Goal: Task Accomplishment & Management: Manage account settings

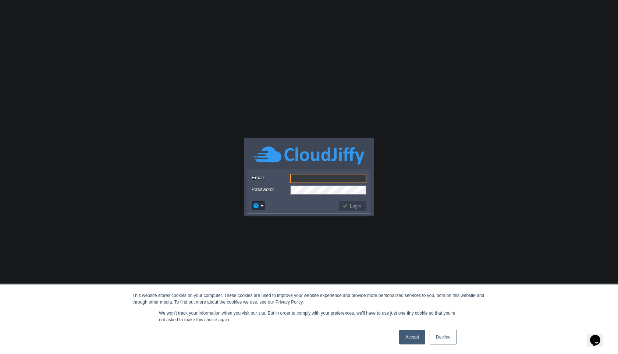
click at [414, 338] on link "Accept" at bounding box center [412, 337] width 26 height 15
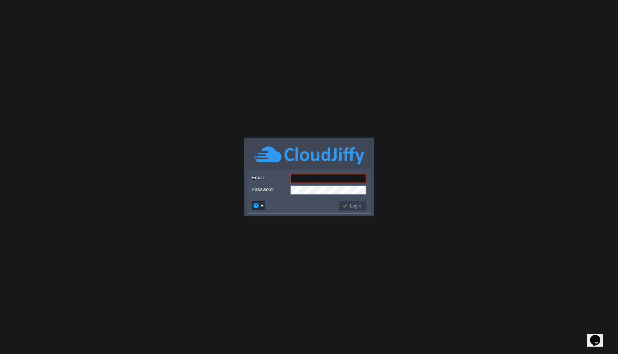
click at [322, 176] on input "Email:" at bounding box center [328, 179] width 76 height 10
type input "info.agromartindia@gmail.com"
click at [262, 202] on em at bounding box center [258, 205] width 11 height 7
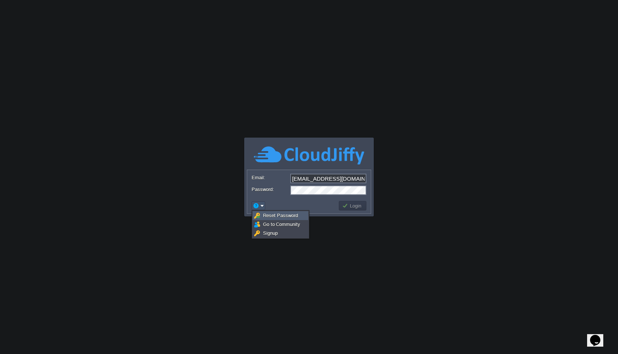
click at [273, 215] on span "Reset Password" at bounding box center [280, 216] width 35 height 6
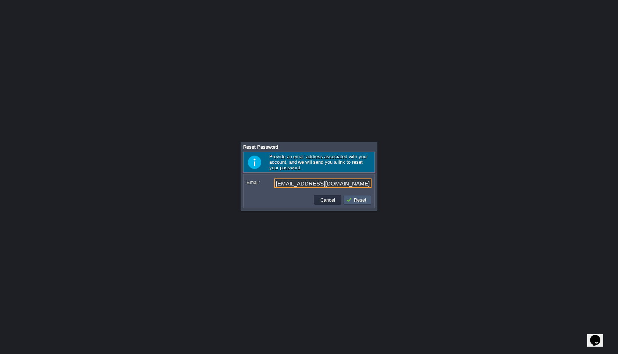
click at [363, 200] on button "Reset" at bounding box center [357, 199] width 22 height 7
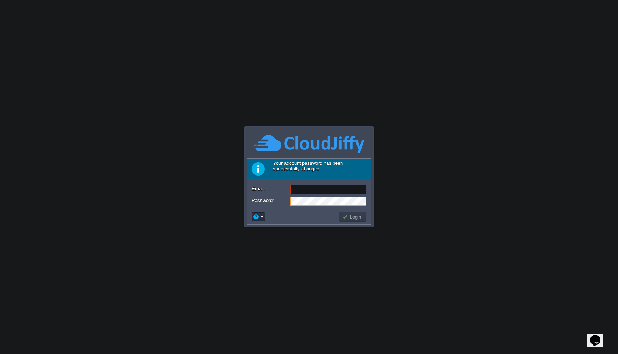
click at [305, 192] on input "Email:" at bounding box center [328, 190] width 76 height 10
type input "info.agromartindia@gmail.com"
click at [354, 217] on button "Login" at bounding box center [352, 216] width 21 height 7
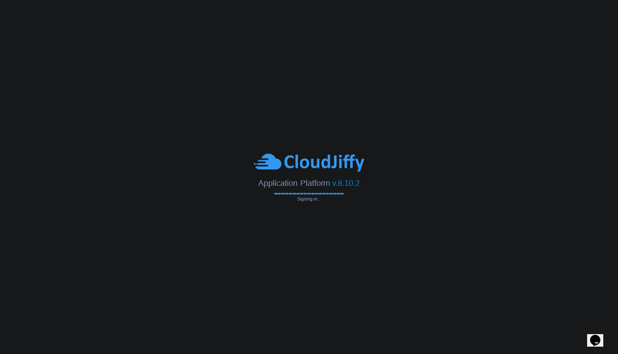
scroll to position [0, 0]
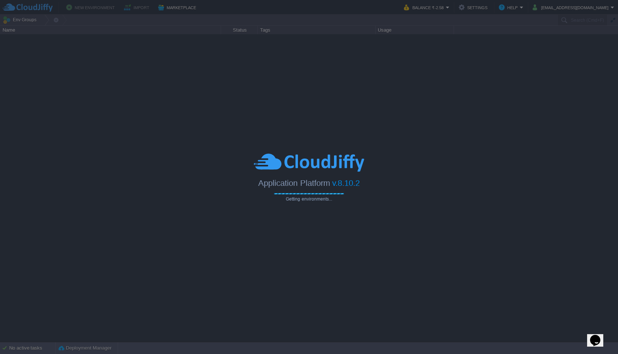
type input "Search (Cmd+F)"
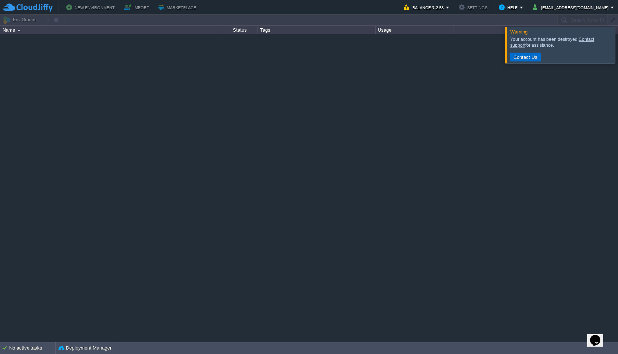
click at [533, 57] on button "Contact Us" at bounding box center [525, 57] width 28 height 7
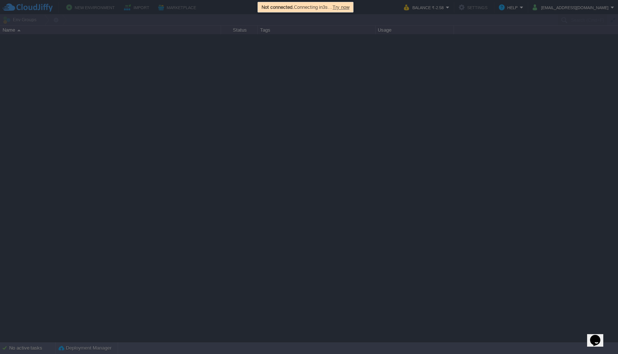
click at [305, 132] on div at bounding box center [309, 177] width 618 height 354
click at [350, 3] on div "Not connected. Connecting in 2s … Try now" at bounding box center [306, 7] width 92 height 8
click at [350, 9] on span "Try now" at bounding box center [341, 7] width 17 height 6
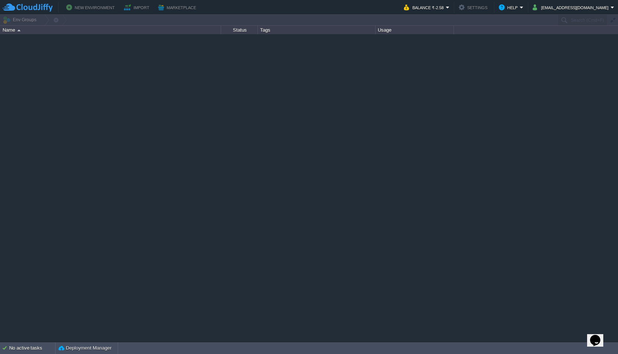
click at [272, 72] on div at bounding box center [309, 187] width 618 height 307
click at [36, 30] on div "Name" at bounding box center [111, 30] width 220 height 8
click at [14, 31] on div "Name" at bounding box center [111, 30] width 220 height 8
click at [520, 7] on em "Help" at bounding box center [511, 7] width 25 height 9
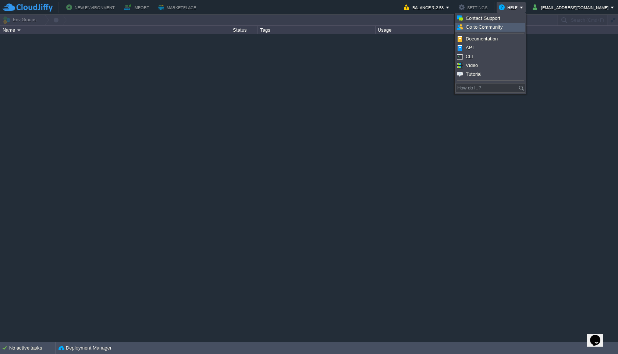
click at [588, 93] on div at bounding box center [309, 187] width 618 height 307
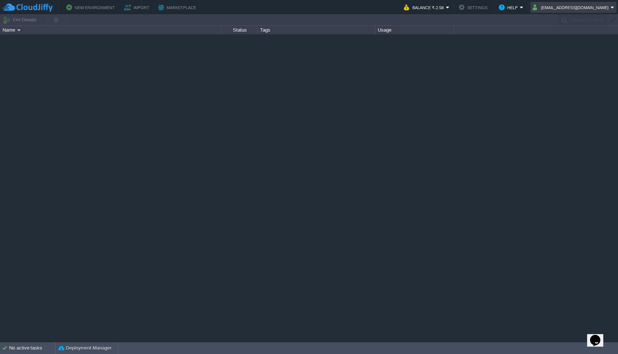
click at [592, 13] on td "info.agromartindia@gmail.com" at bounding box center [574, 7] width 86 height 11
click at [469, 69] on div at bounding box center [309, 187] width 618 height 307
click at [464, 11] on button "Settings" at bounding box center [474, 7] width 31 height 9
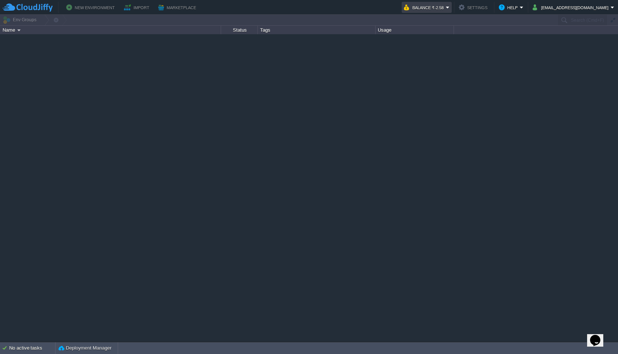
click at [450, 10] on em "Balance ₹-2.58" at bounding box center [427, 7] width 46 height 9
click at [261, 133] on div at bounding box center [309, 187] width 618 height 307
click at [27, 8] on img at bounding box center [28, 7] width 50 height 9
click at [47, 349] on div "No active tasks" at bounding box center [32, 348] width 46 height 12
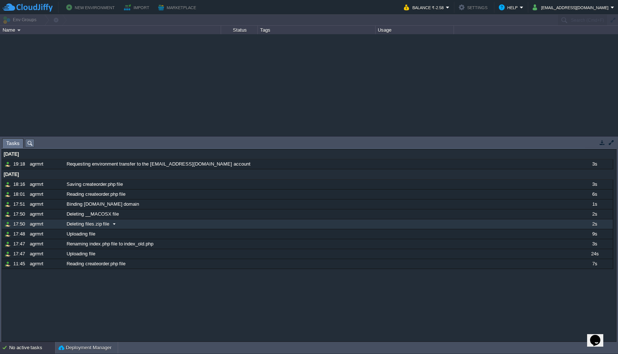
click at [100, 225] on span "Deleting files.zip file" at bounding box center [88, 224] width 43 height 7
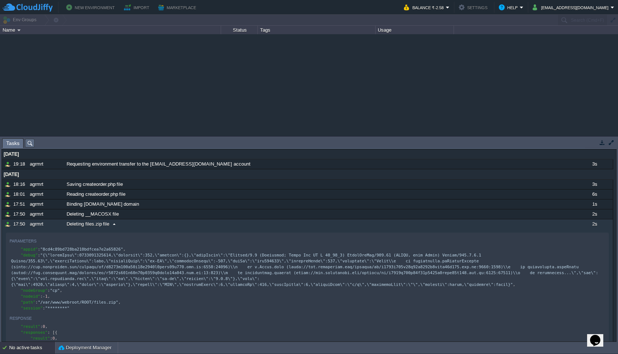
click at [105, 224] on span "Deleting files.zip file" at bounding box center [88, 224] width 43 height 7
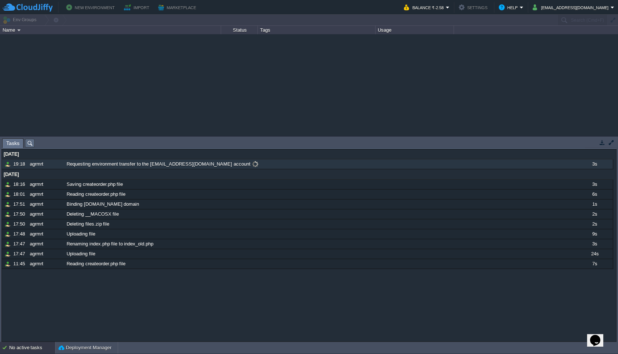
click at [230, 164] on span "Requesting environment transfer to the info.agromartindia@gmail.com account" at bounding box center [159, 164] width 184 height 7
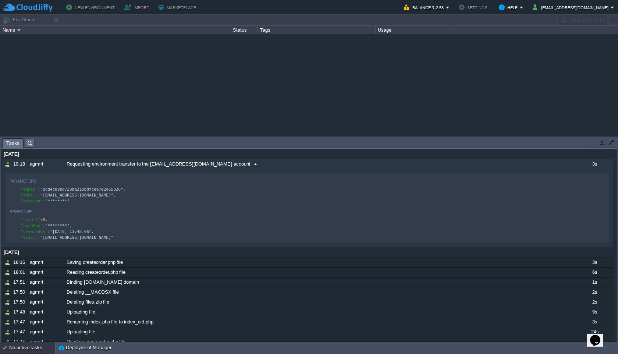
click at [251, 164] on span at bounding box center [256, 164] width 10 height 7
click at [37, 164] on div "agrmrt" at bounding box center [46, 164] width 36 height 10
click at [82, 165] on span "Requesting environment transfer to the info.agromartindia@gmail.com account" at bounding box center [159, 164] width 184 height 7
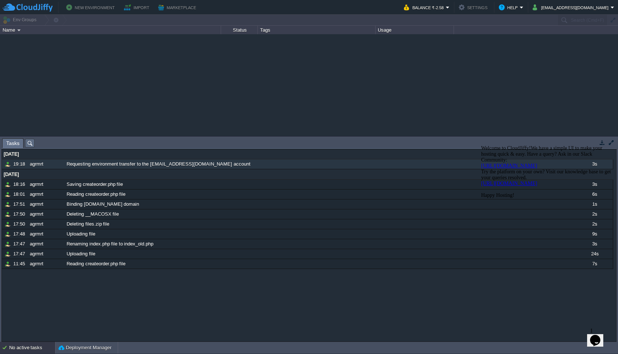
click at [470, 8] on button "Settings" at bounding box center [474, 7] width 31 height 9
click at [546, 10] on button "info.agromartindia@gmail.com" at bounding box center [572, 7] width 78 height 9
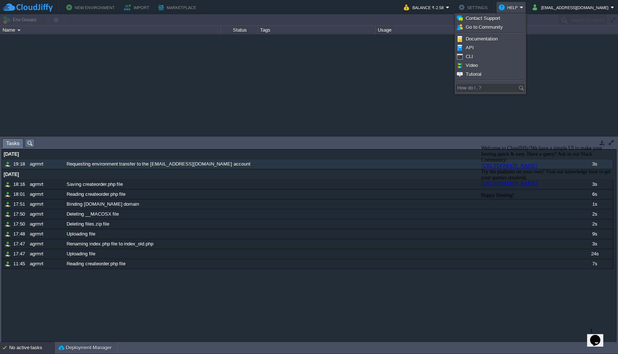
click at [518, 9] on button "Help" at bounding box center [509, 7] width 21 height 9
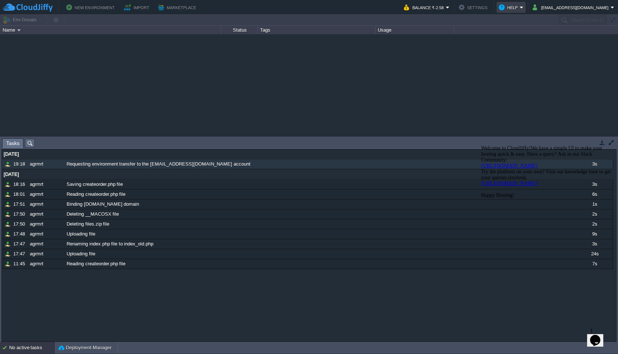
click at [518, 9] on button "Help" at bounding box center [509, 7] width 21 height 9
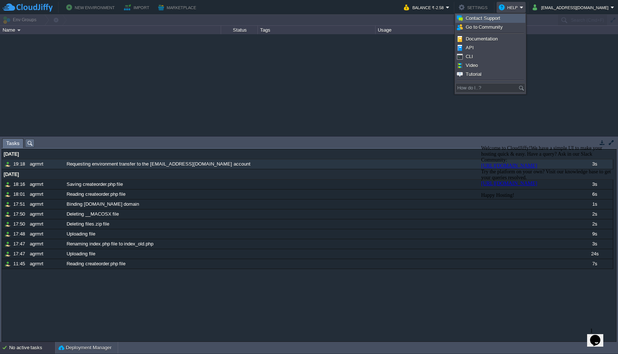
click at [487, 21] on span "Contact Support" at bounding box center [483, 18] width 35 height 6
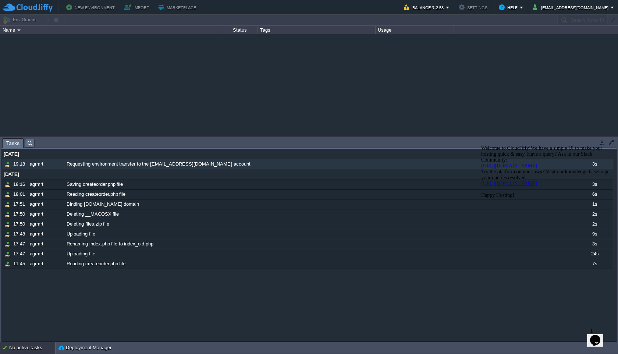
click at [602, 145] on div "Welcome to CloudJiffy!We have a simple UI to make your hosting quick & easy. Ha…" at bounding box center [547, 171] width 132 height 53
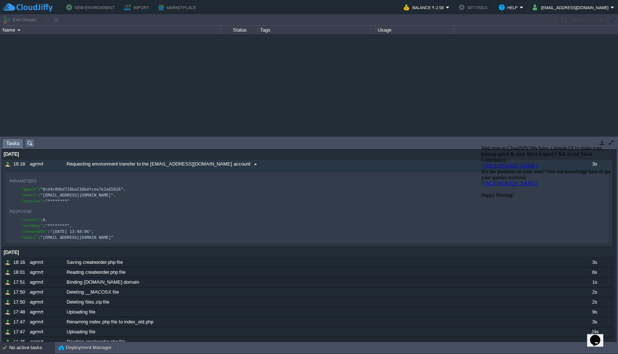
click at [102, 164] on span "Requesting environment transfer to the info.agromartindia@gmail.com account" at bounding box center [159, 164] width 184 height 7
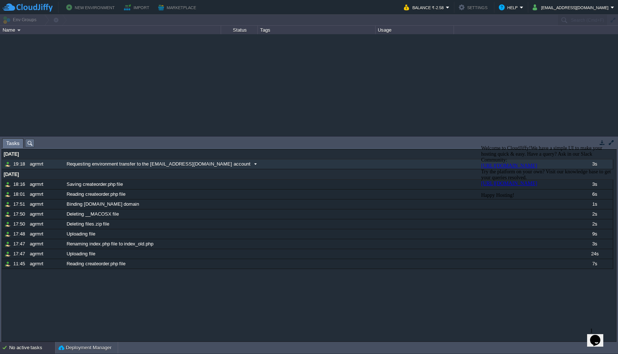
click at [102, 165] on span "Requesting environment transfer to the info.agromartindia@gmail.com account" at bounding box center [159, 164] width 184 height 7
click at [79, 348] on button "Deployment Manager" at bounding box center [85, 347] width 53 height 7
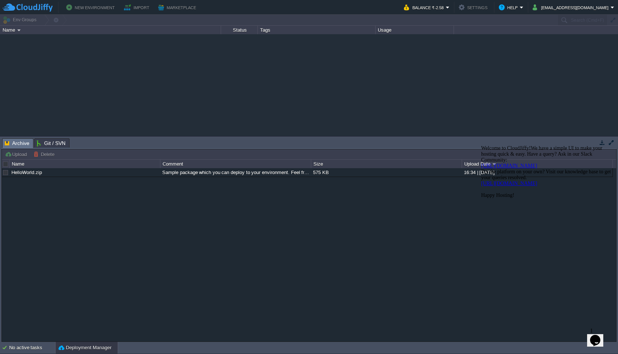
click at [600, 145] on div "Welcome to CloudJiffy!We have a simple UI to make your hosting quick & easy. Ha…" at bounding box center [547, 171] width 132 height 53
click at [601, 145] on div "Welcome to CloudJiffy!We have a simple UI to make your hosting quick & easy. Ha…" at bounding box center [547, 171] width 132 height 53
click at [571, 8] on button "info.agromartindia@gmail.com" at bounding box center [572, 7] width 78 height 9
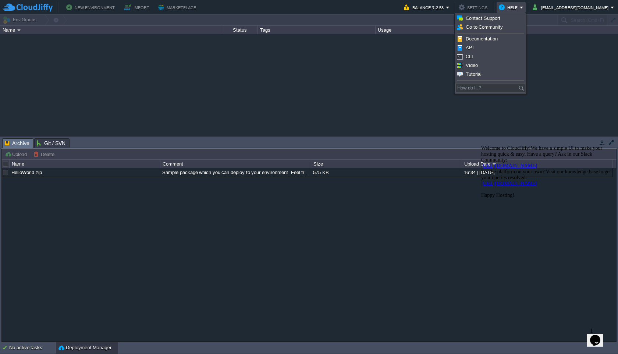
click at [24, 143] on span "Archive" at bounding box center [17, 143] width 25 height 9
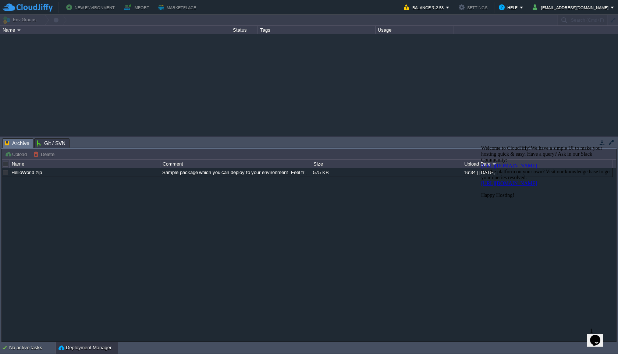
click at [45, 141] on span "Git / SVN" at bounding box center [51, 143] width 29 height 9
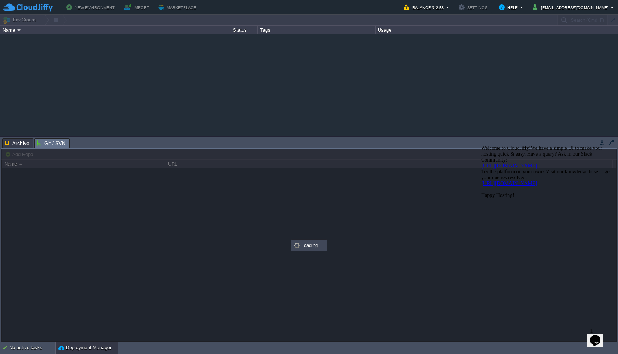
click at [21, 142] on span "Archive" at bounding box center [17, 143] width 25 height 9
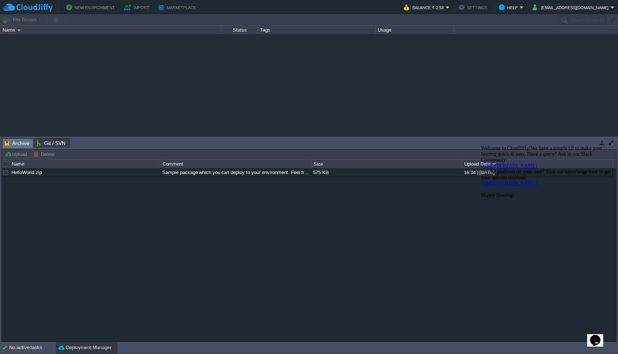
click at [76, 348] on button "Deployment Manager" at bounding box center [85, 347] width 53 height 7
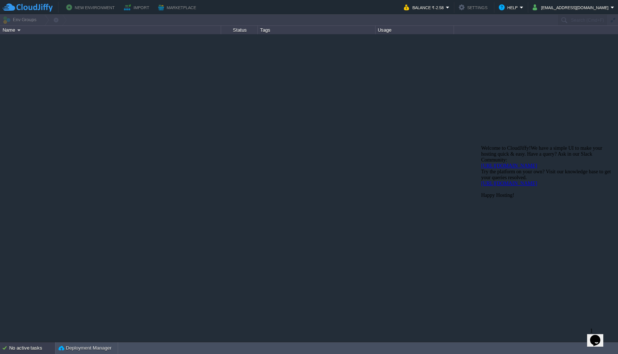
click at [46, 348] on div "No active tasks" at bounding box center [32, 348] width 46 height 12
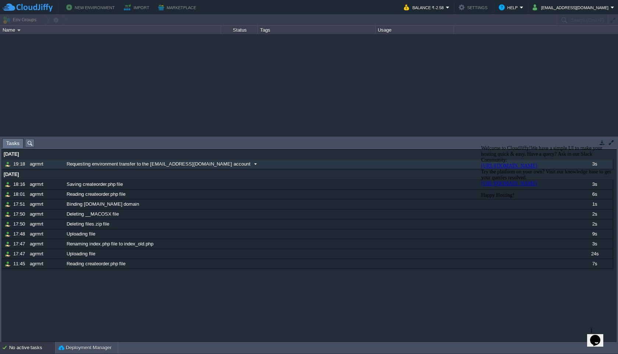
click at [41, 167] on div "agrmrt" at bounding box center [46, 164] width 36 height 10
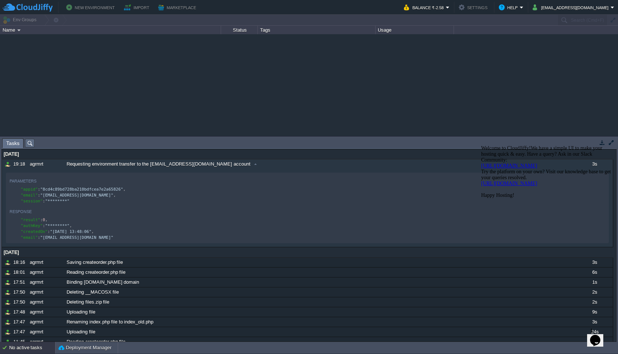
click at [604, 142] on iframe at bounding box center [544, 231] width 132 height 178
click at [481, 145] on icon "Chat attention grabber" at bounding box center [481, 145] width 0 height 0
click at [603, 146] on td at bounding box center [602, 142] width 9 height 9
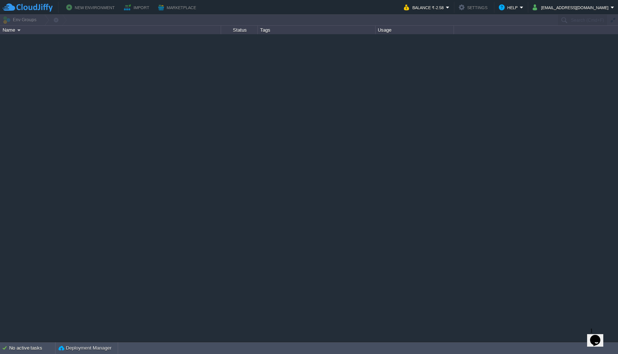
click at [34, 3] on img at bounding box center [28, 7] width 50 height 9
click at [515, 9] on button "Help" at bounding box center [509, 7] width 21 height 9
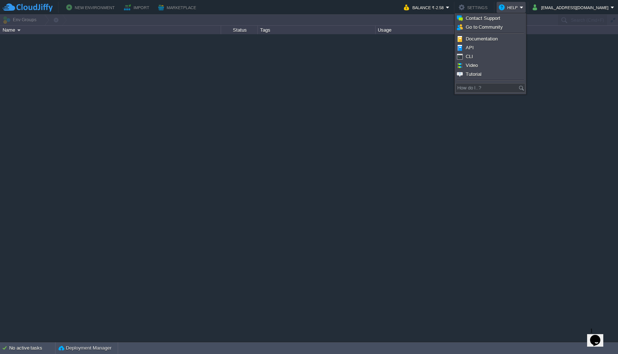
click at [428, 109] on div at bounding box center [309, 187] width 618 height 307
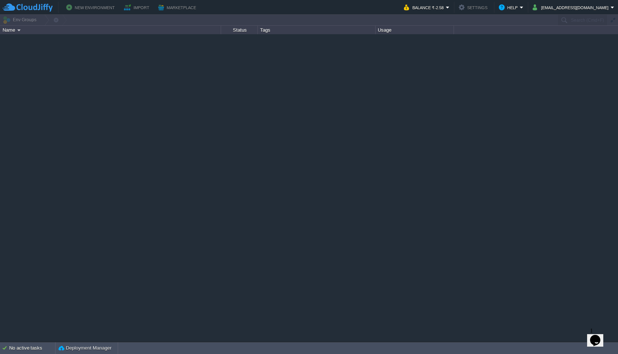
click at [472, 5] on button "Settings" at bounding box center [474, 7] width 31 height 9
click at [80, 10] on button "New Environment" at bounding box center [91, 7] width 51 height 9
